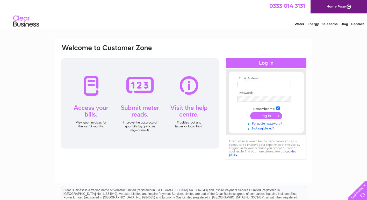
type input "rosieallen@live.co.uk"
click at [264, 116] on input "submit" at bounding box center [266, 115] width 32 height 7
click at [256, 117] on input "submit" at bounding box center [266, 115] width 32 height 7
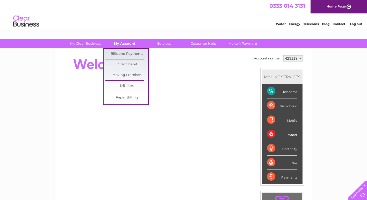
click at [125, 40] on link "My Account" at bounding box center [124, 44] width 43 height 10
click at [126, 56] on link "Bills and Payments" at bounding box center [126, 54] width 43 height 10
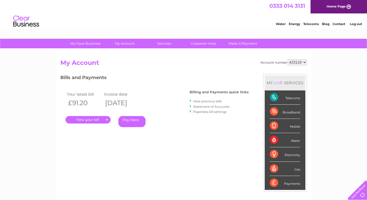
click at [102, 120] on link "." at bounding box center [87, 120] width 45 height 8
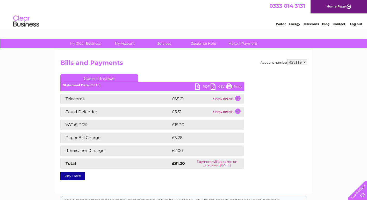
click at [236, 98] on td "Show details" at bounding box center [228, 99] width 32 height 10
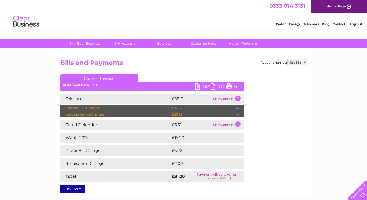
click at [235, 114] on td "£49.29" at bounding box center [202, 115] width 65 height 6
click at [236, 115] on td at bounding box center [240, 115] width 8 height 6
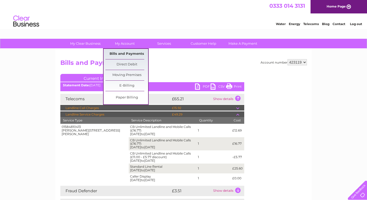
click at [131, 53] on link "Bills and Payments" at bounding box center [126, 54] width 43 height 10
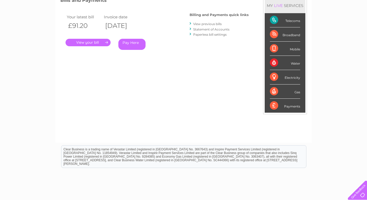
scroll to position [78, 0]
click at [202, 30] on link "Statement of Accounts" at bounding box center [211, 29] width 36 height 4
